Goal: Task Accomplishment & Management: Manage account settings

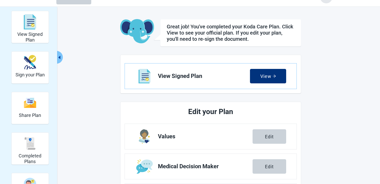
scroll to position [33, 0]
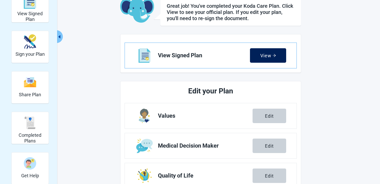
click at [276, 52] on button "View" at bounding box center [268, 55] width 36 height 14
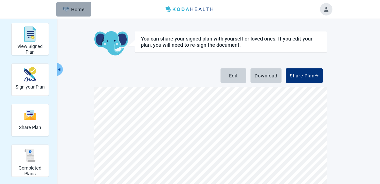
click at [75, 7] on div "Home" at bounding box center [74, 9] width 22 height 5
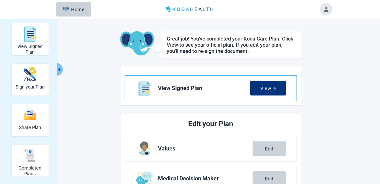
scroll to position [64, 0]
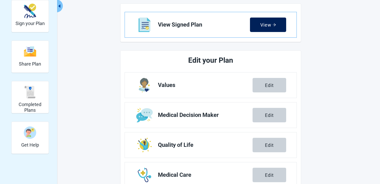
click at [267, 20] on button "View" at bounding box center [268, 25] width 36 height 14
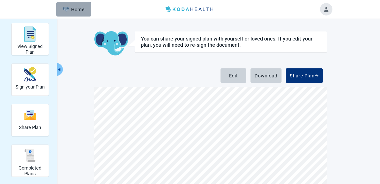
click at [80, 7] on div "Home" at bounding box center [74, 9] width 22 height 5
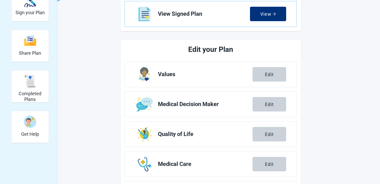
scroll to position [140, 0]
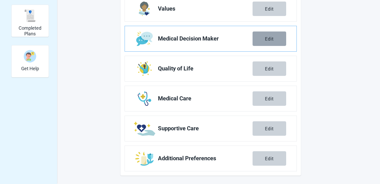
click at [266, 42] on button "Edit" at bounding box center [270, 39] width 34 height 14
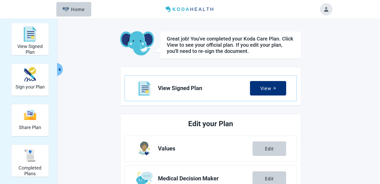
click at [325, 13] on button "Toggle account menu" at bounding box center [326, 9] width 12 height 12
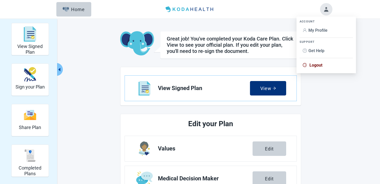
click at [310, 67] on span "Logout" at bounding box center [315, 65] width 13 height 5
